Goal: Task Accomplishment & Management: Complete application form

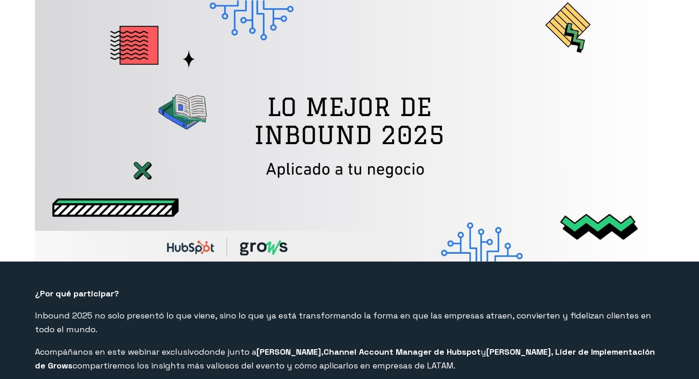
select select "CO"
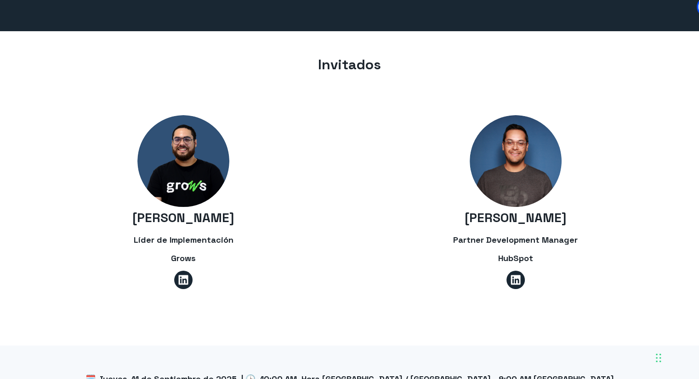
scroll to position [735, 0]
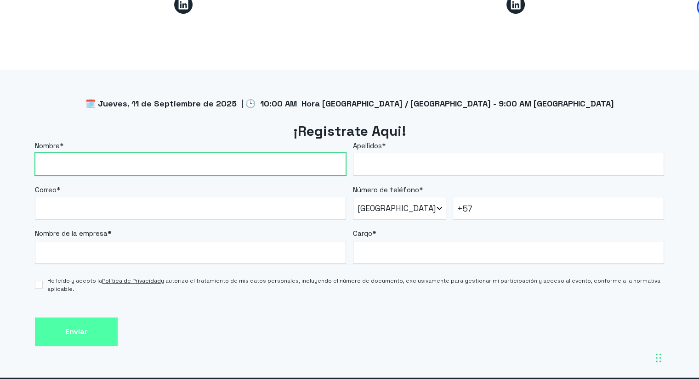
click at [306, 158] on input "Nombre *" at bounding box center [190, 164] width 311 height 23
type input "[PERSON_NAME]"
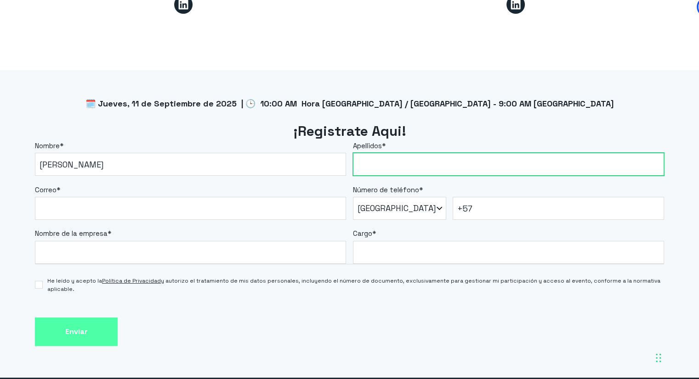
click at [401, 158] on input "Apellidos *" at bounding box center [508, 164] width 311 height 23
type input "[PERSON_NAME]"
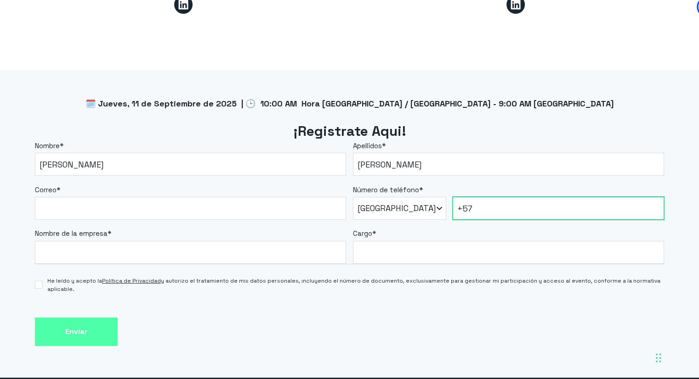
click at [489, 198] on input "+57" at bounding box center [558, 208] width 211 height 23
type input "[PHONE_NUMBER]"
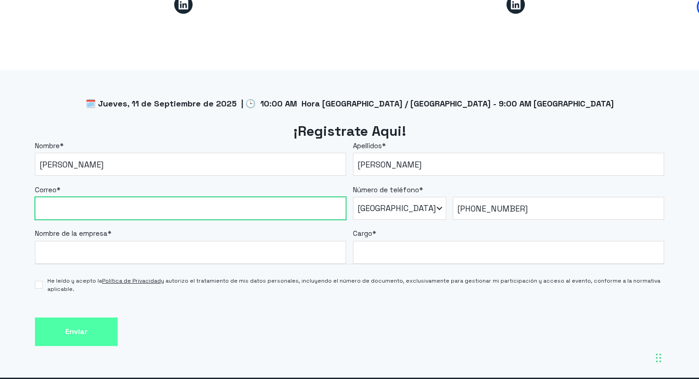
click at [183, 206] on input "Correo *" at bounding box center [190, 208] width 311 height 23
type input "[EMAIL_ADDRESS][DOMAIN_NAME]"
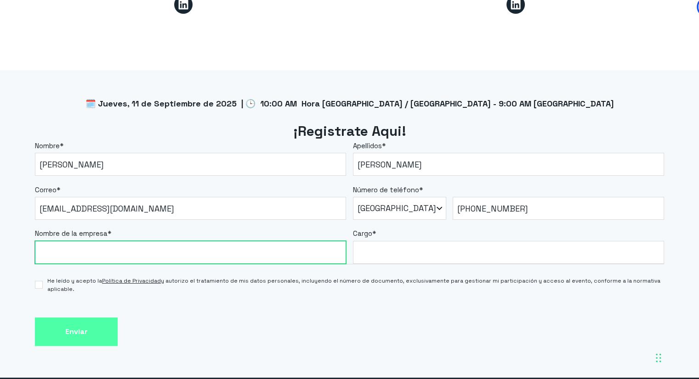
click at [186, 260] on input "Nombre de la empresa *" at bounding box center [190, 252] width 311 height 23
type input "SUNNY APP"
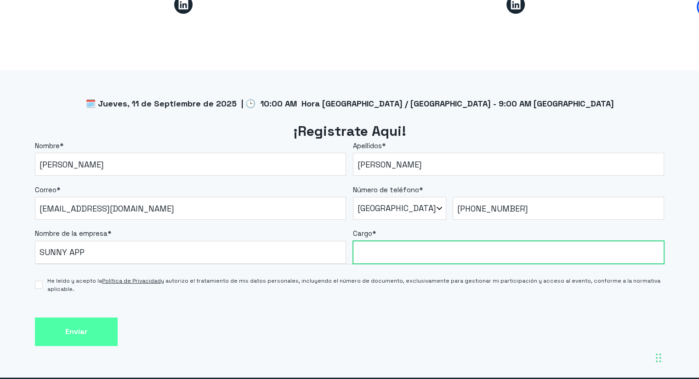
click at [371, 241] on input "Cargo *" at bounding box center [508, 252] width 311 height 23
type input "Community Manager"
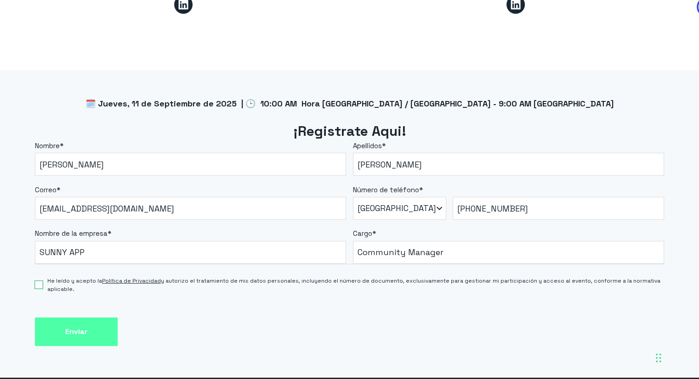
click at [42, 284] on input "He leído y acepto la Política de Privacidad y autorizo el tratamiento de mis da…" at bounding box center [39, 285] width 8 height 8
checkbox input "true"
click at [69, 322] on input "Enviar" at bounding box center [76, 332] width 83 height 29
